Goal: Task Accomplishment & Management: Complete application form

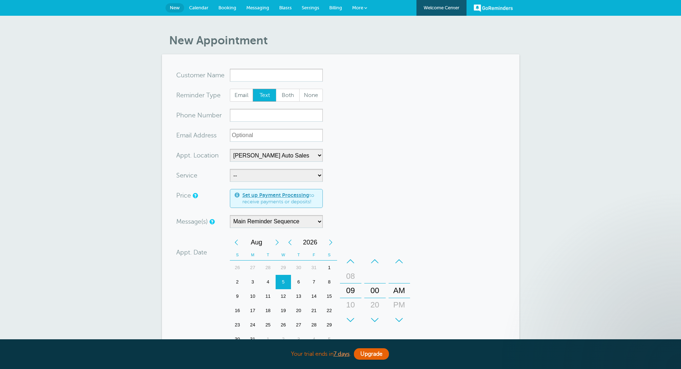
select select "24897"
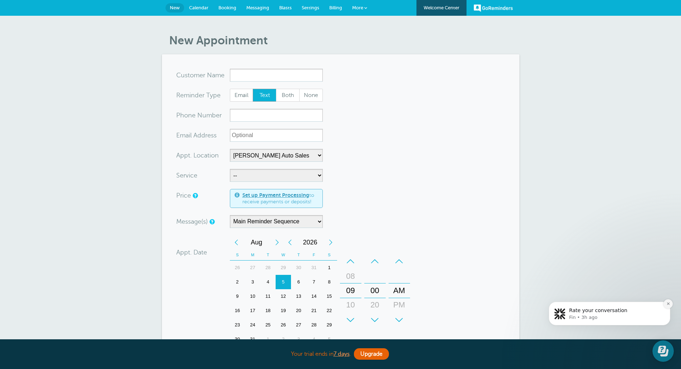
click at [669, 302] on icon "Dismiss notification" at bounding box center [668, 303] width 4 height 4
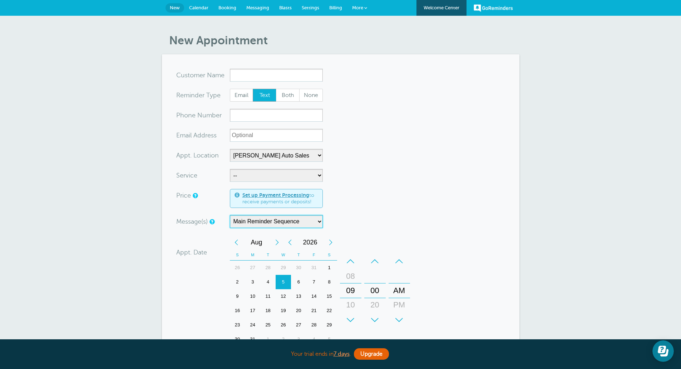
click at [310, 221] on select "Main Reminder Sequence" at bounding box center [276, 221] width 93 height 13
click at [366, 9] on span at bounding box center [365, 7] width 3 height 3
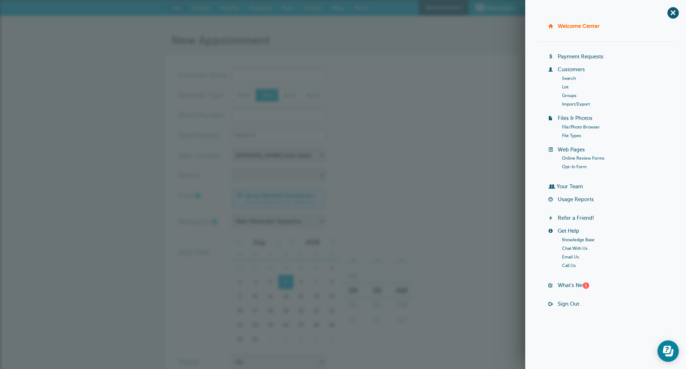
click at [366, 15] on link "More" at bounding box center [362, 8] width 25 height 16
click at [363, 33] on div "New Appointment You are creating a new customer. To use an existing customer se…" at bounding box center [343, 263] width 686 height 495
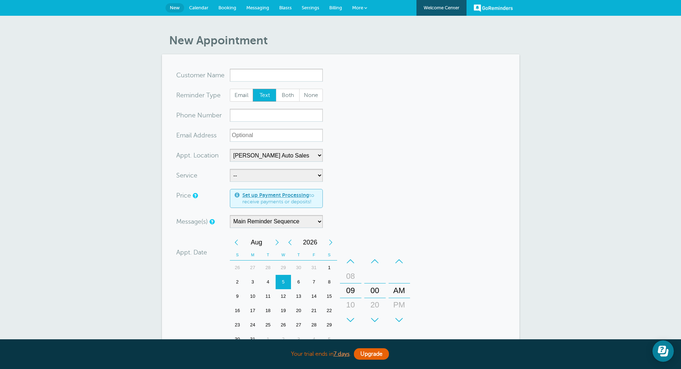
click at [311, 3] on link "Settings" at bounding box center [311, 8] width 28 height 16
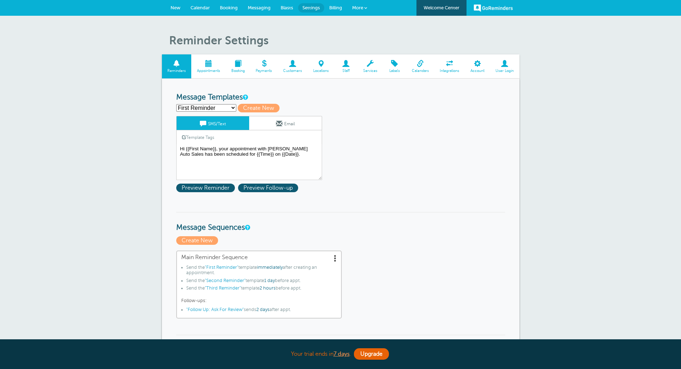
click at [502, 64] on span at bounding box center [504, 63] width 29 height 7
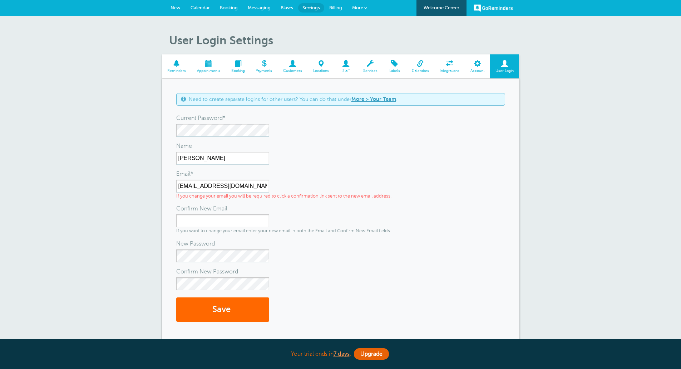
click at [201, 11] on link "Calendar" at bounding box center [200, 8] width 29 height 16
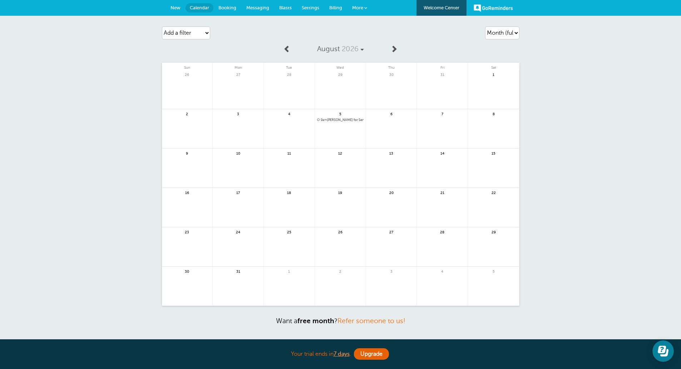
click at [395, 49] on span at bounding box center [393, 48] width 7 height 7
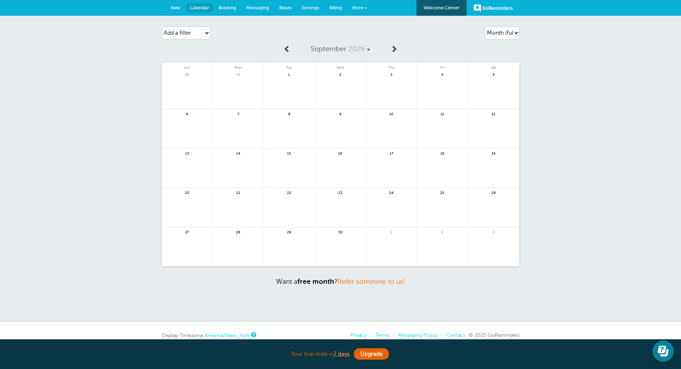
click at [361, 49] on span "2026" at bounding box center [356, 49] width 17 height 8
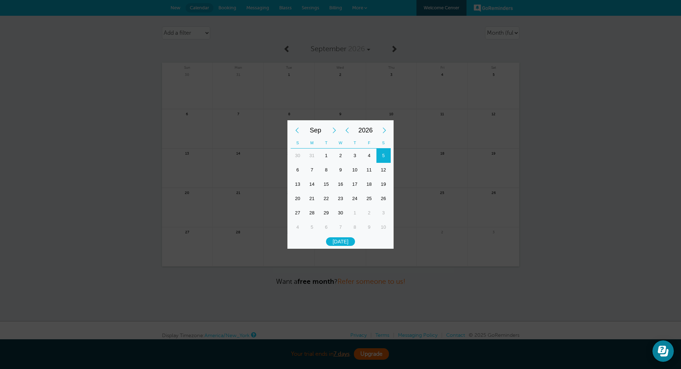
click at [374, 128] on span "2026" at bounding box center [365, 130] width 24 height 14
click at [338, 174] on div "2025" at bounding box center [340, 173] width 33 height 24
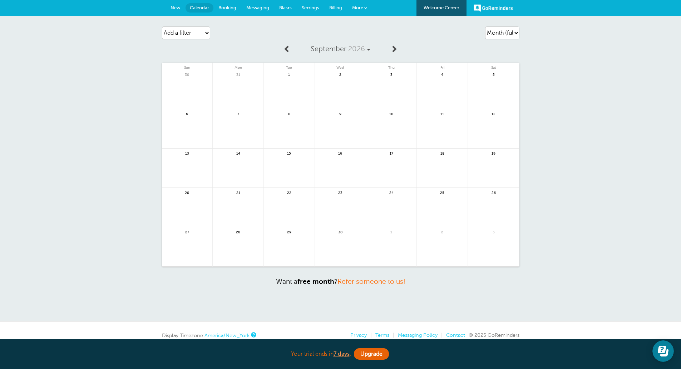
click at [286, 48] on span at bounding box center [286, 48] width 7 height 7
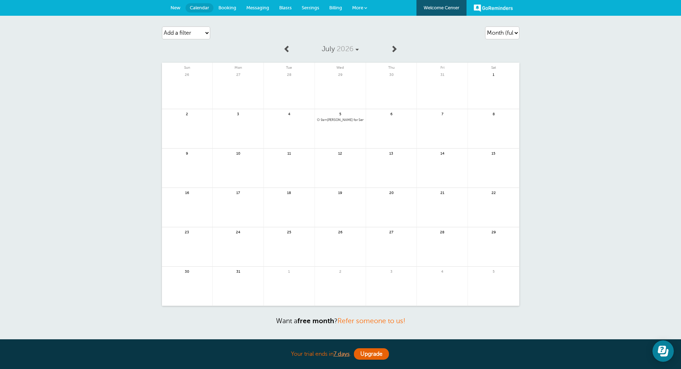
click at [286, 48] on span at bounding box center [286, 48] width 7 height 7
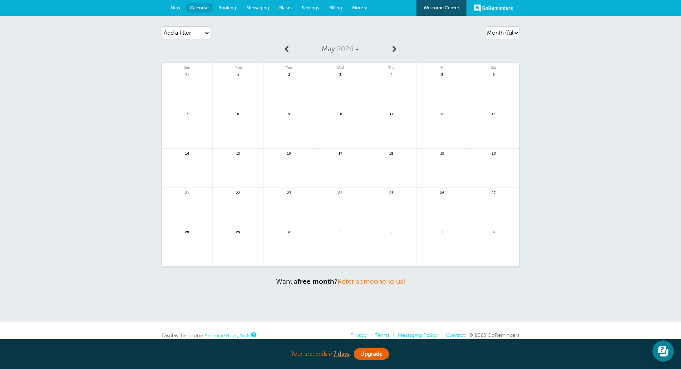
click at [286, 48] on span at bounding box center [286, 48] width 7 height 7
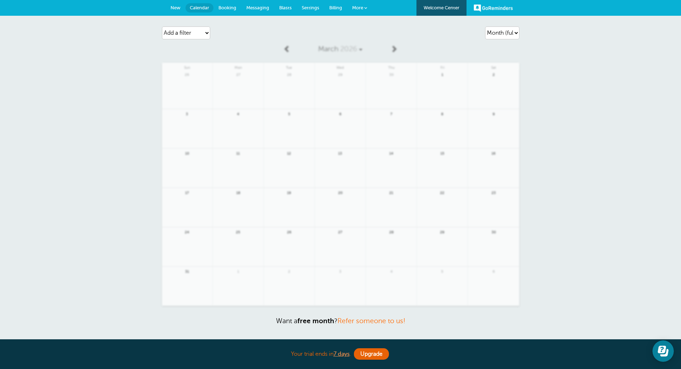
click at [286, 48] on span at bounding box center [286, 48] width 7 height 7
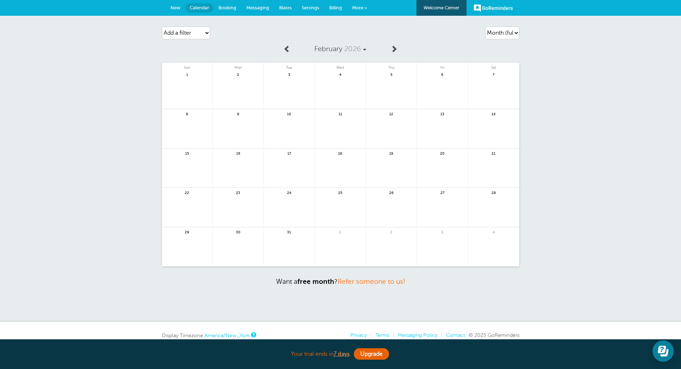
click at [286, 48] on span at bounding box center [286, 48] width 7 height 7
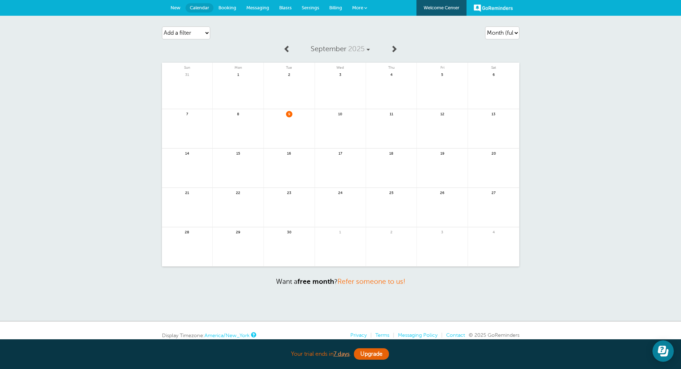
click at [286, 48] on span at bounding box center [286, 48] width 7 height 7
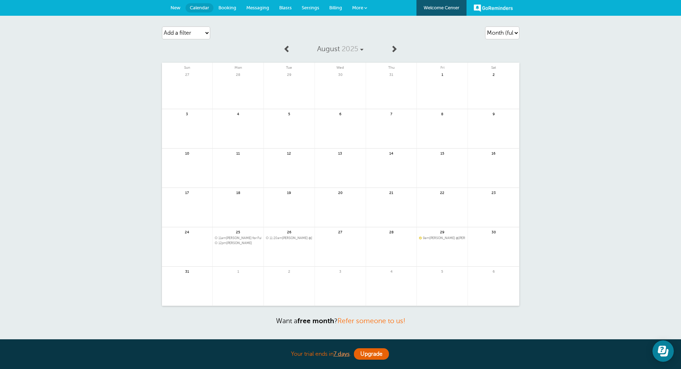
click at [394, 47] on span at bounding box center [393, 48] width 7 height 7
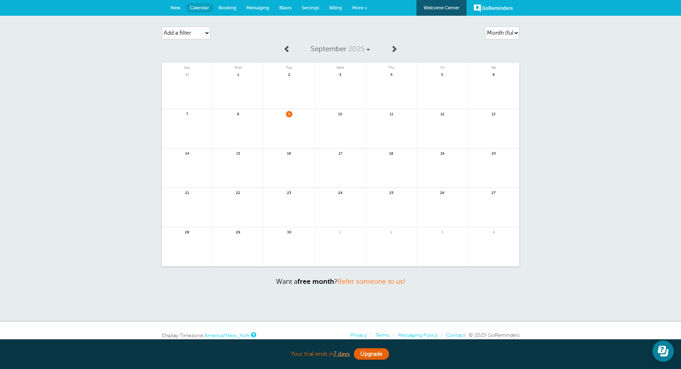
click at [442, 134] on link at bounding box center [442, 132] width 51 height 31
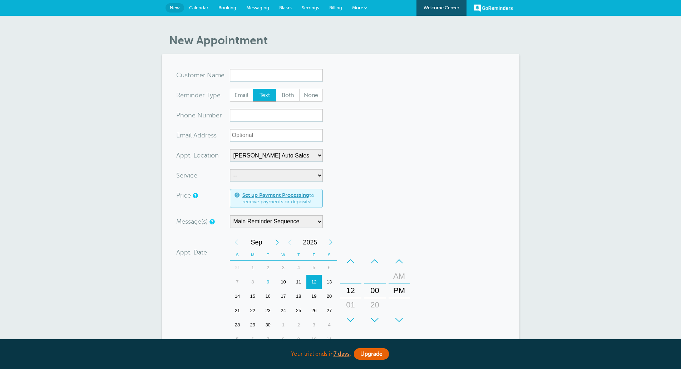
select select "24897"
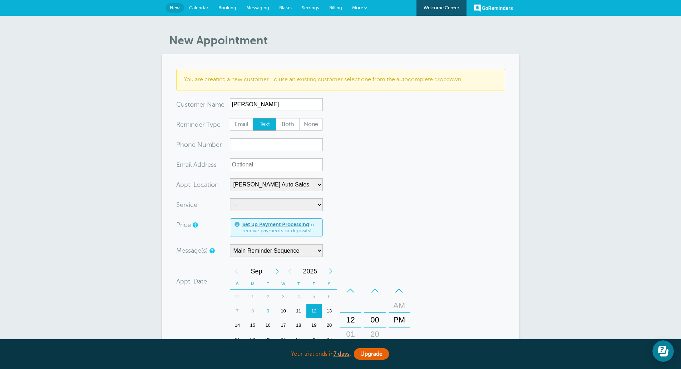
type input "[PERSON_NAME]"
click at [277, 146] on input "xxx-no-autofill" at bounding box center [276, 144] width 93 height 13
type input "2313603531"
click at [244, 104] on input "Braeden Rohring" at bounding box center [276, 104] width 93 height 13
click at [275, 104] on input "Braden Rohring" at bounding box center [276, 104] width 93 height 13
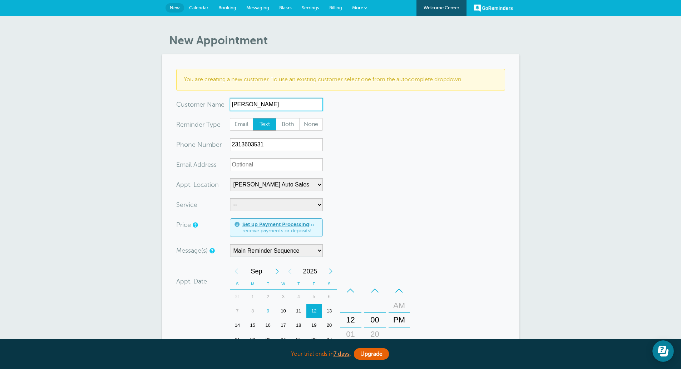
type input "Braden Rohring"
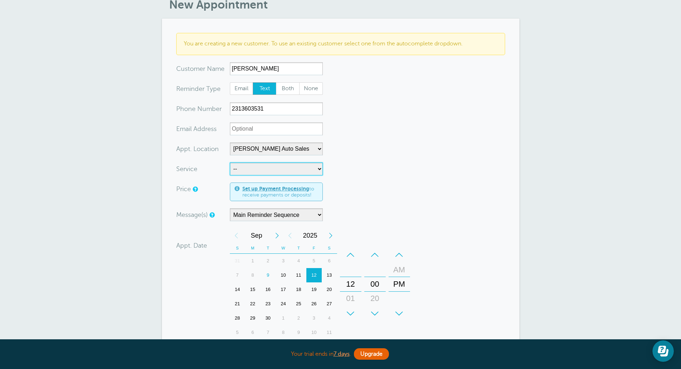
click at [297, 170] on select "-- Full Detail Service Appointment" at bounding box center [276, 168] width 93 height 13
select select "28097"
click at [230, 162] on select "-- Full Detail Service Appointment" at bounding box center [276, 168] width 93 height 13
click at [390, 178] on form "You are creating a new customer. To use an existing customer select one from th…" at bounding box center [340, 234] width 329 height 402
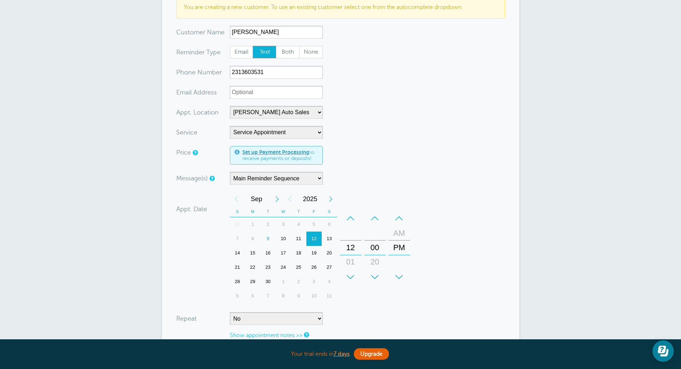
scroll to position [107, 0]
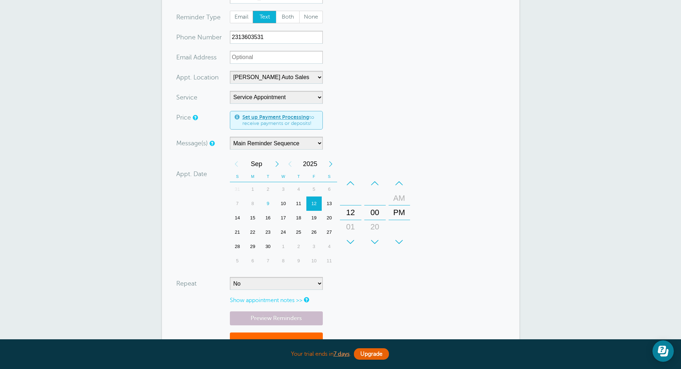
click at [350, 181] on div "–" at bounding box center [350, 183] width 21 height 14
click at [400, 184] on div "–" at bounding box center [399, 183] width 21 height 14
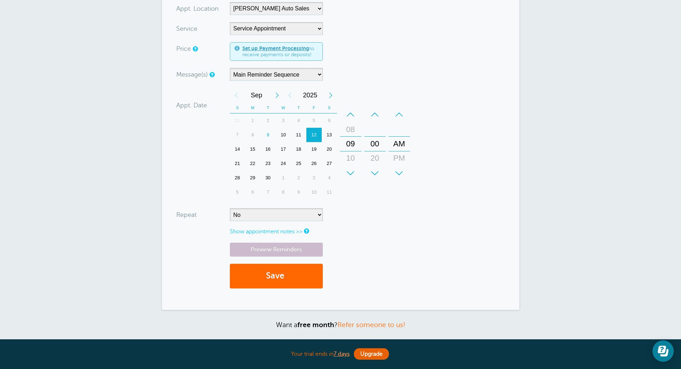
scroll to position [179, 0]
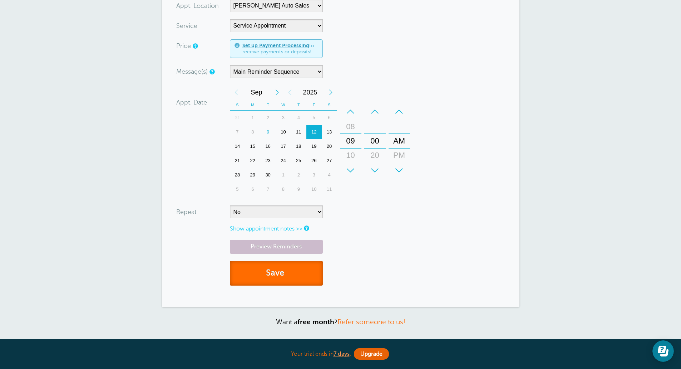
click at [286, 277] on span "submit" at bounding box center [285, 273] width 2 height 10
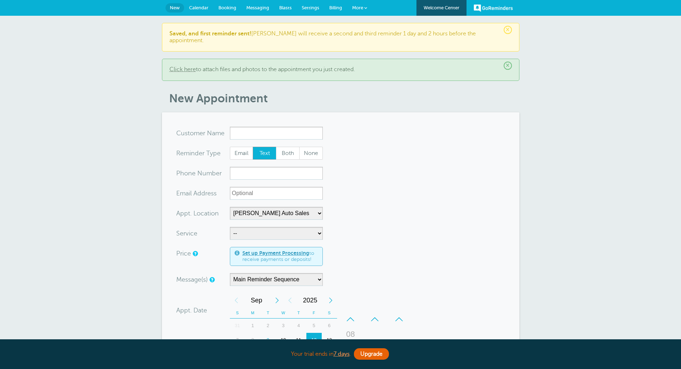
select select "24897"
click at [196, 10] on link "Calendar" at bounding box center [198, 8] width 29 height 16
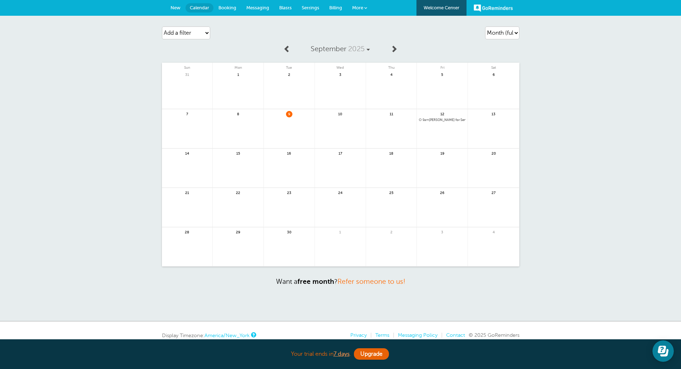
click at [318, 7] on span "Settings" at bounding box center [311, 7] width 18 height 5
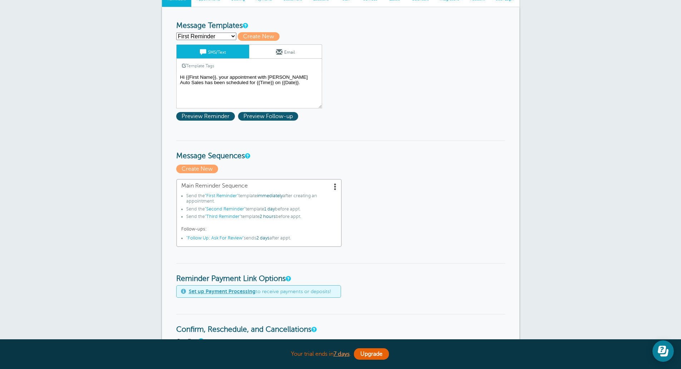
click at [228, 38] on select "First Reminder Follow Up: Ask For Review Second Reminder Third Reminder Create …" at bounding box center [206, 37] width 60 height 8
click at [490, 183] on div "Main Reminder Sequence Send the "First Reminder" template immediately after cre…" at bounding box center [340, 213] width 329 height 68
click at [231, 31] on form "Reminder Schedule 1st reminder: Immediately 1 2 3 4 5 6 7 8 9 10 11 12 13 14 15…" at bounding box center [340, 346] width 329 height 651
click at [230, 34] on select "First Reminder Follow Up: Ask For Review Second Reminder Third Reminder Create …" at bounding box center [206, 37] width 60 height 8
select select "161280"
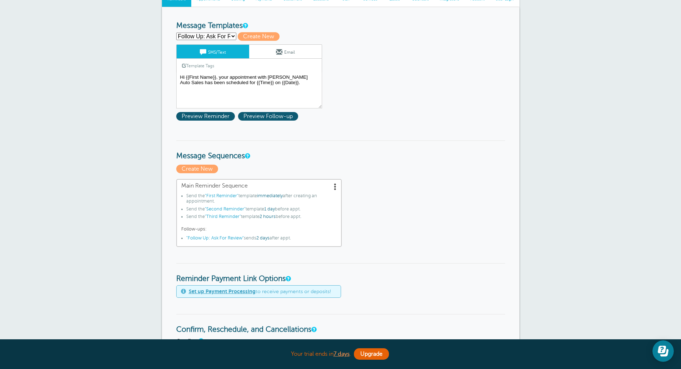
click at [176, 33] on select "First Reminder Follow Up: Ask For Review Second Reminder Third Reminder Create …" at bounding box center [206, 37] width 60 height 8
type input "Follow Up: Ask For Review"
type textarea "How was your appointment with [PERSON_NAME] Auto Sales? We appreciate the oppor…"
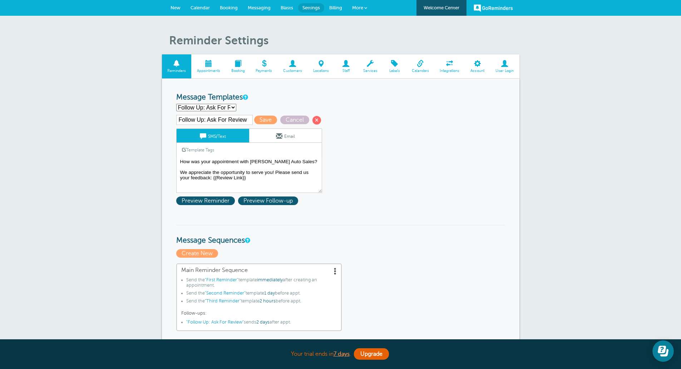
click at [210, 8] on link "Calendar" at bounding box center [200, 8] width 29 height 16
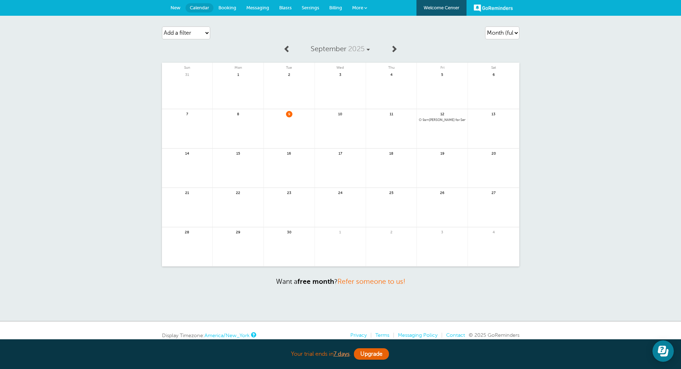
click at [394, 136] on link at bounding box center [391, 132] width 51 height 31
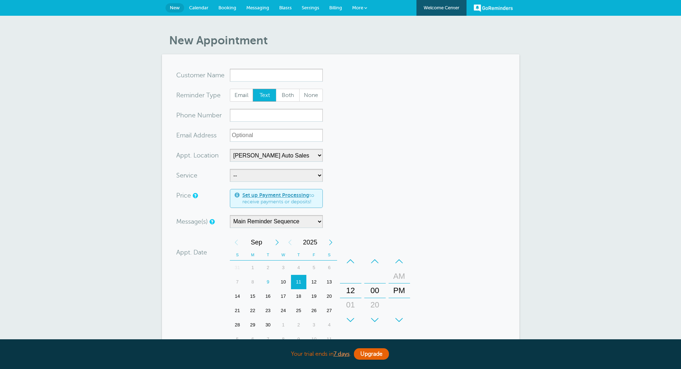
select select "24897"
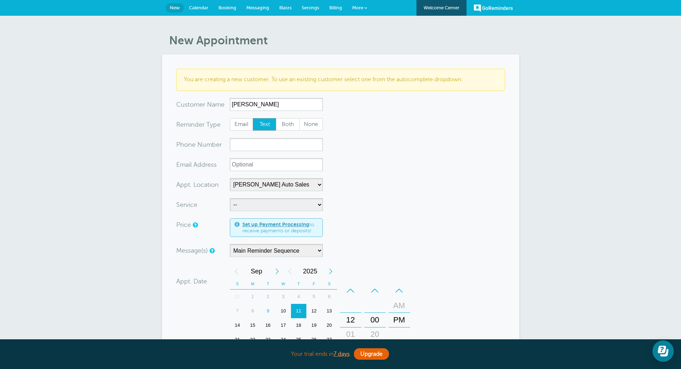
type input "[PERSON_NAME]"
click at [248, 147] on input "xxx-no-autofill" at bounding box center [276, 144] width 93 height 13
type input "9893503316"
click at [287, 183] on select "-- [PERSON_NAME] Auto Sales" at bounding box center [276, 184] width 93 height 13
click at [287, 183] on select "-- Boardman Auto Sales" at bounding box center [276, 184] width 93 height 13
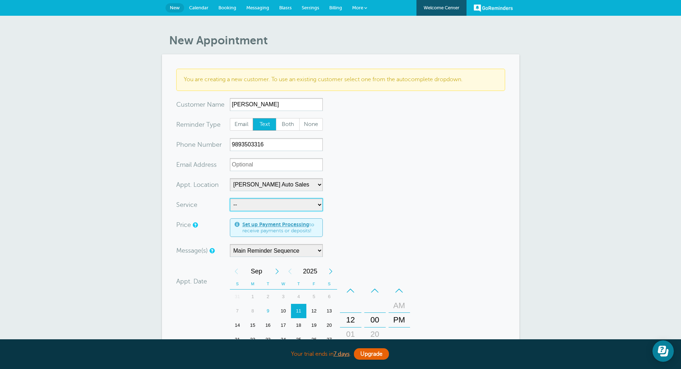
click at [283, 207] on select "-- Full Detail Service Appointment" at bounding box center [276, 204] width 93 height 13
select select "28012"
click at [230, 198] on select "-- Full Detail Service Appointment" at bounding box center [276, 204] width 93 height 13
click at [442, 208] on form "You are creating a new customer. To use an existing customer select one from th…" at bounding box center [340, 270] width 329 height 402
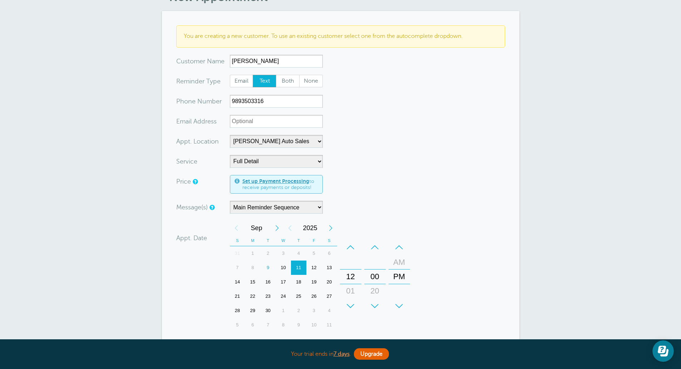
scroll to position [143, 0]
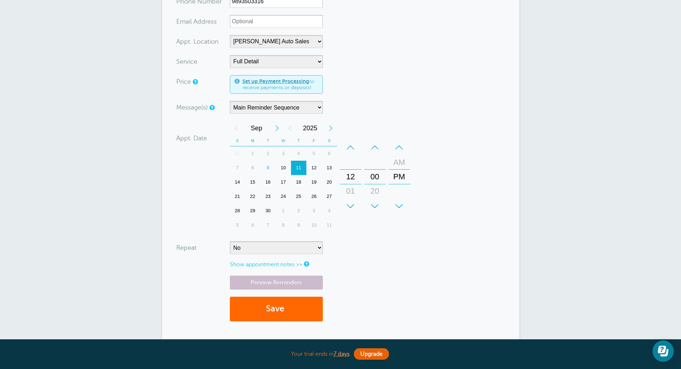
click at [350, 149] on div "–" at bounding box center [350, 147] width 21 height 14
click at [400, 202] on div "+" at bounding box center [399, 206] width 21 height 14
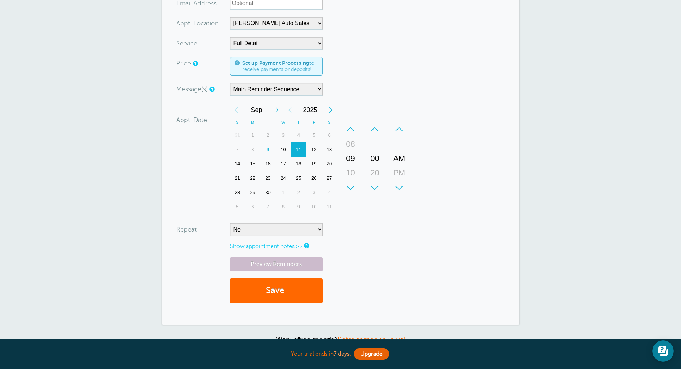
scroll to position [179, 0]
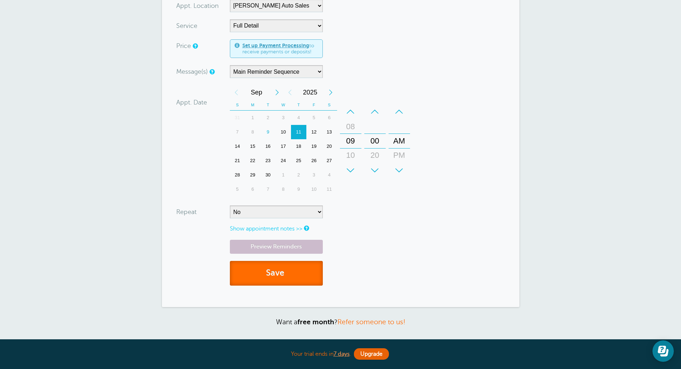
click at [283, 275] on button "Save" at bounding box center [276, 273] width 93 height 25
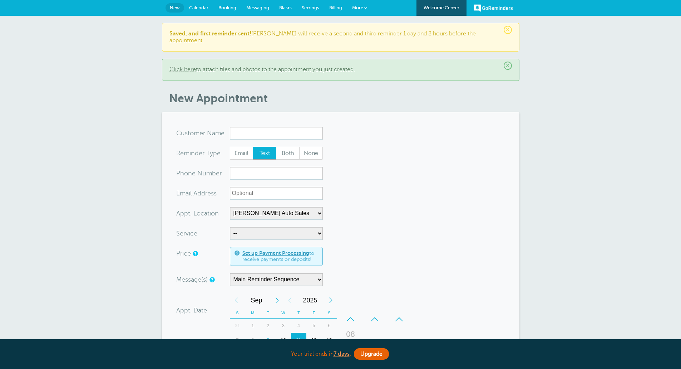
select select "24897"
